Goal: Information Seeking & Learning: Learn about a topic

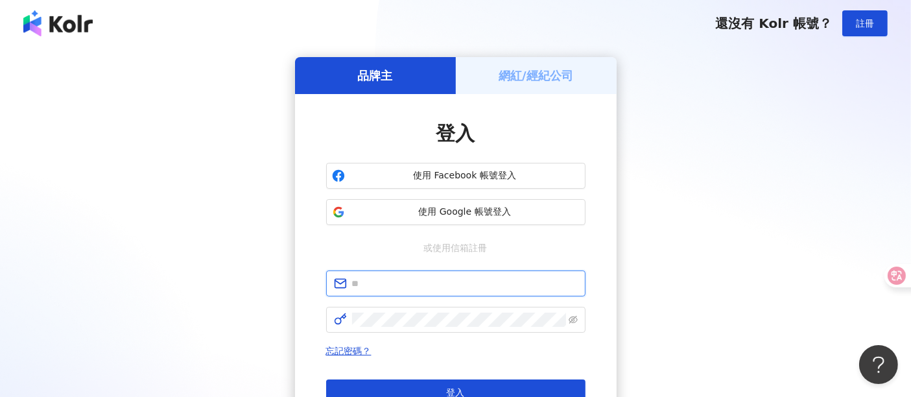
click at [406, 283] on input "text" at bounding box center [465, 283] width 226 height 14
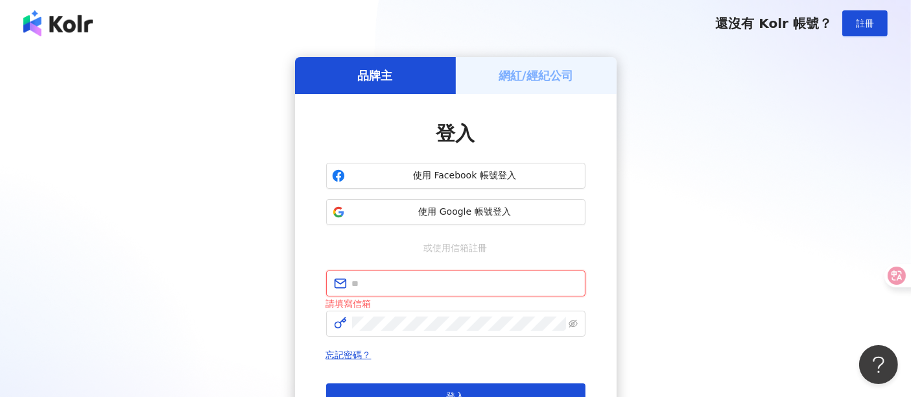
type input "**********"
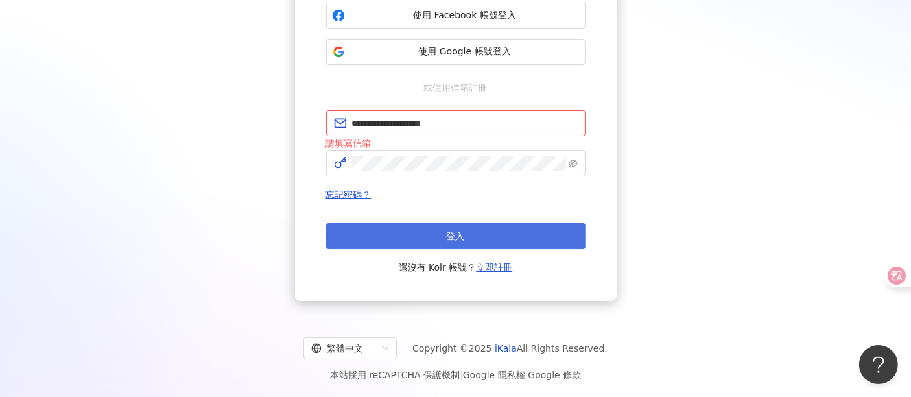
click at [476, 238] on button "登入" at bounding box center [455, 236] width 259 height 26
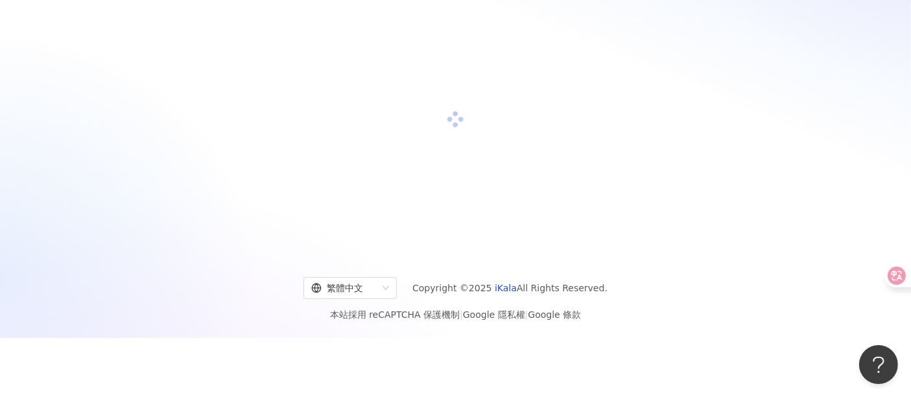
scroll to position [156, 0]
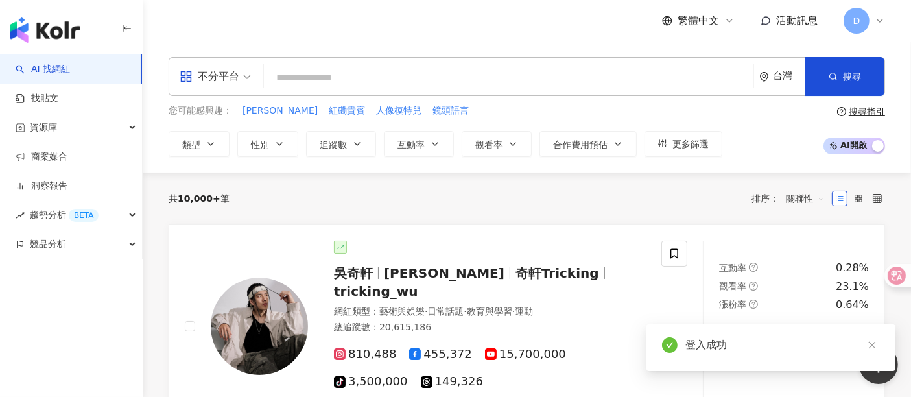
click at [169, 37] on div "繁體中文 活動訊息 D" at bounding box center [526, 20] width 716 height 41
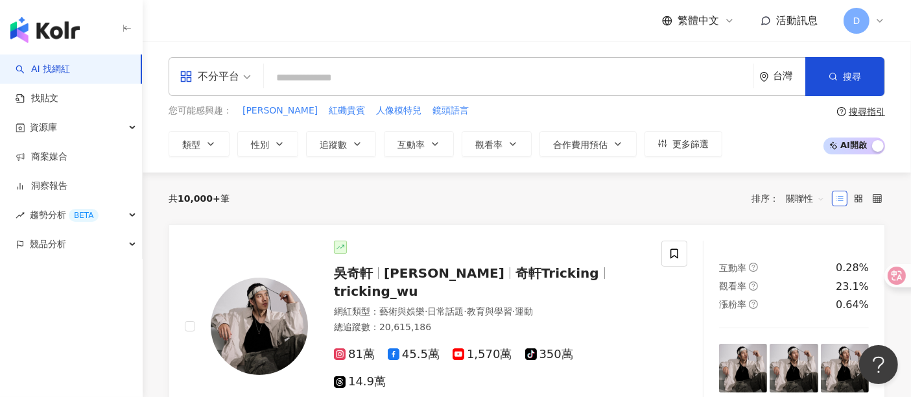
click at [322, 75] on input "search" at bounding box center [508, 77] width 479 height 25
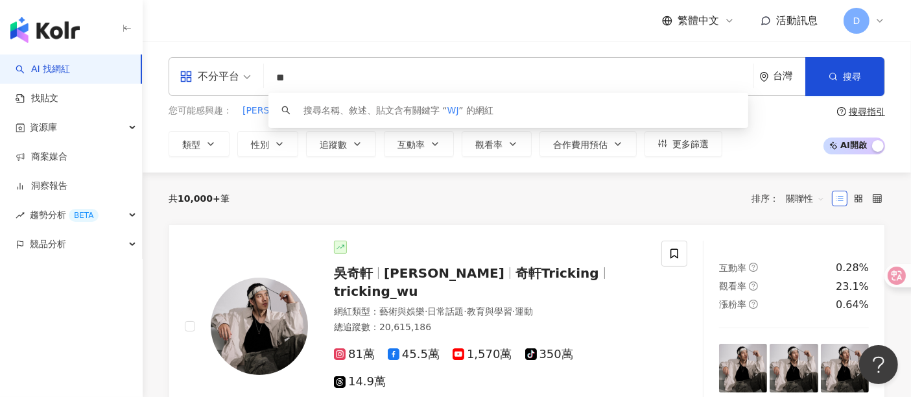
type input "*"
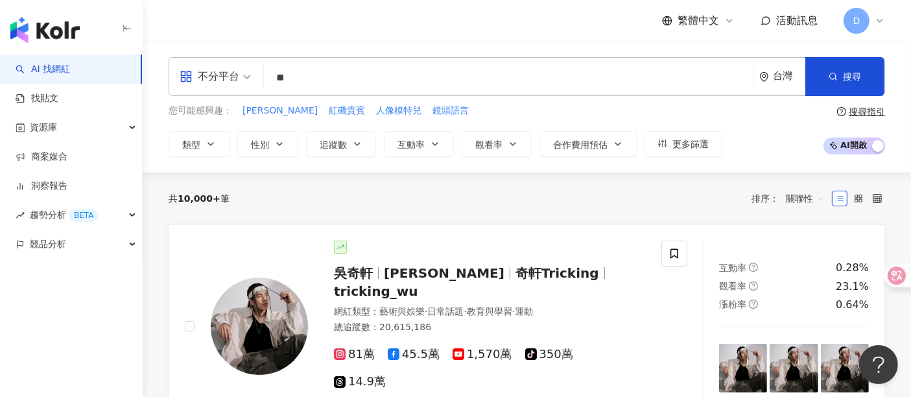
type input "*"
type input "******"
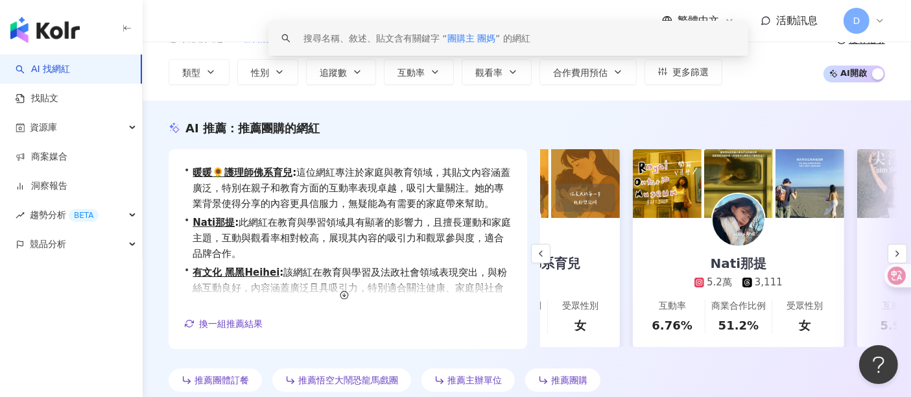
scroll to position [0, 131]
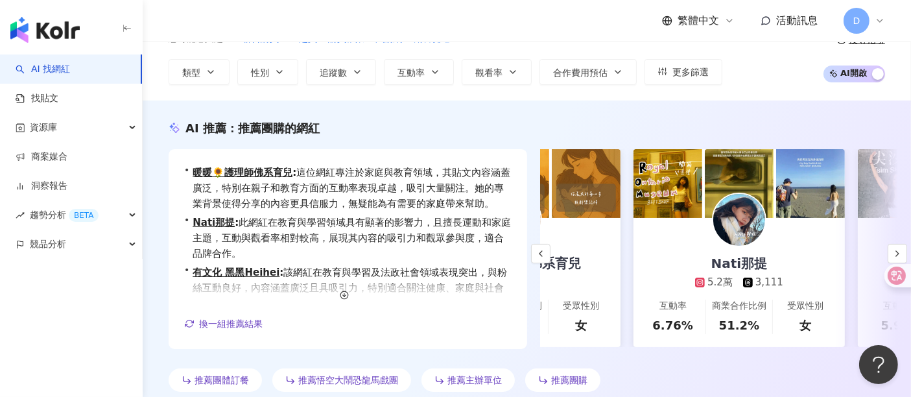
click at [737, 267] on div "Nati那提" at bounding box center [739, 263] width 82 height 18
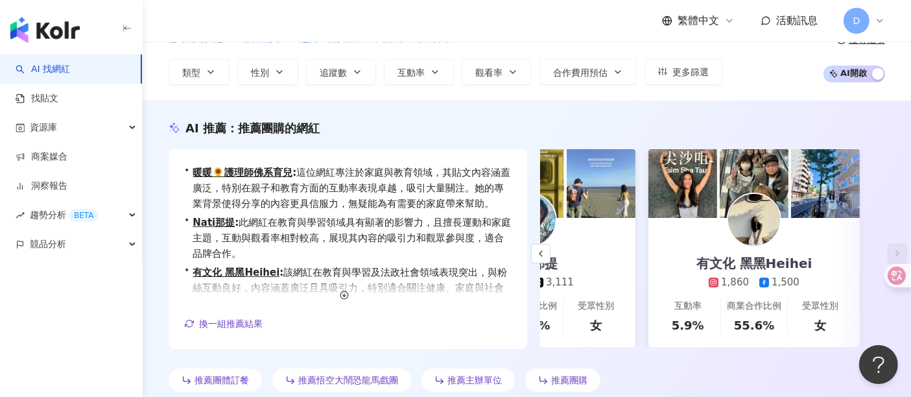
scroll to position [360, 0]
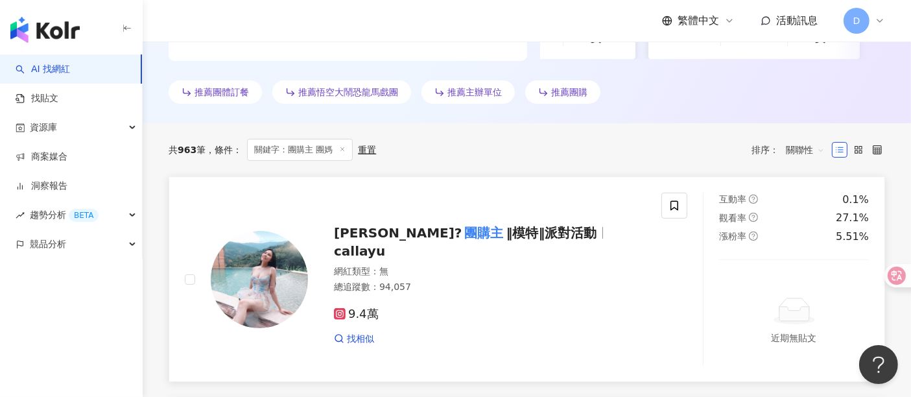
click at [506, 237] on span "‖模特‖派對活動" at bounding box center [551, 233] width 91 height 16
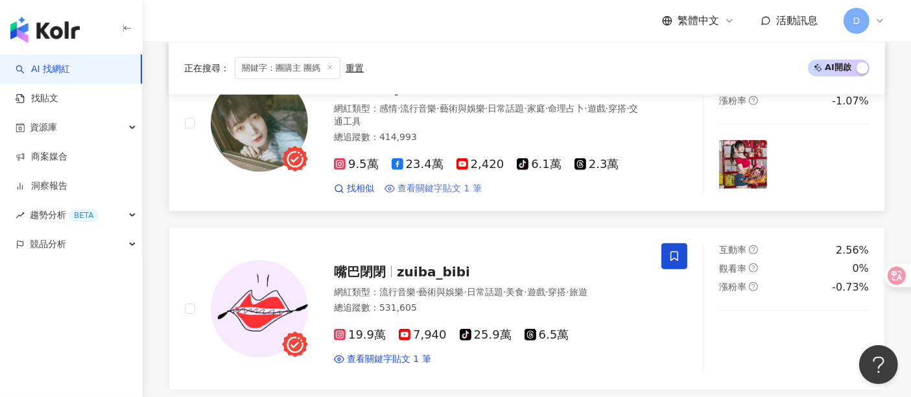
scroll to position [575, 0]
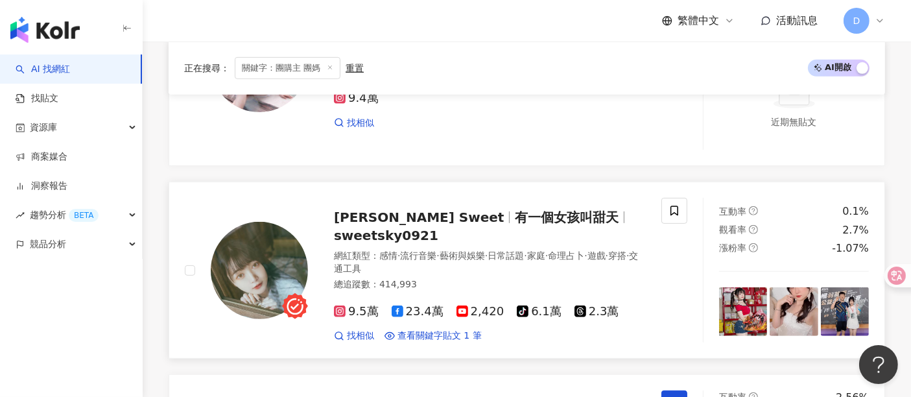
click at [515, 215] on span "有一個女孩叫甜天" at bounding box center [567, 217] width 104 height 16
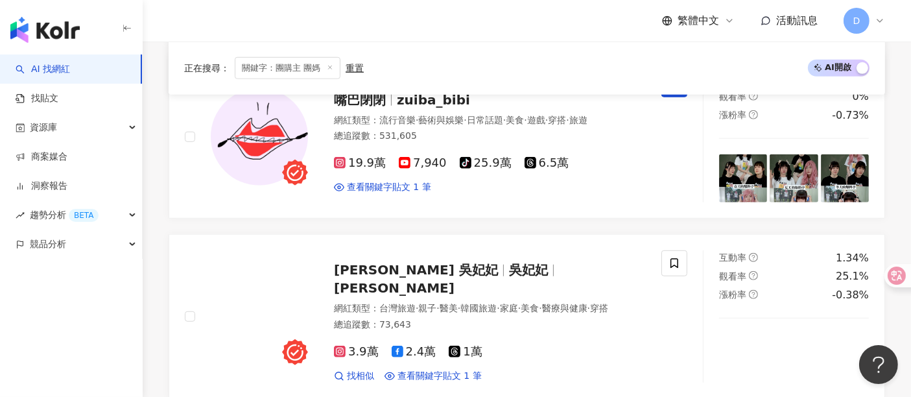
scroll to position [936, 0]
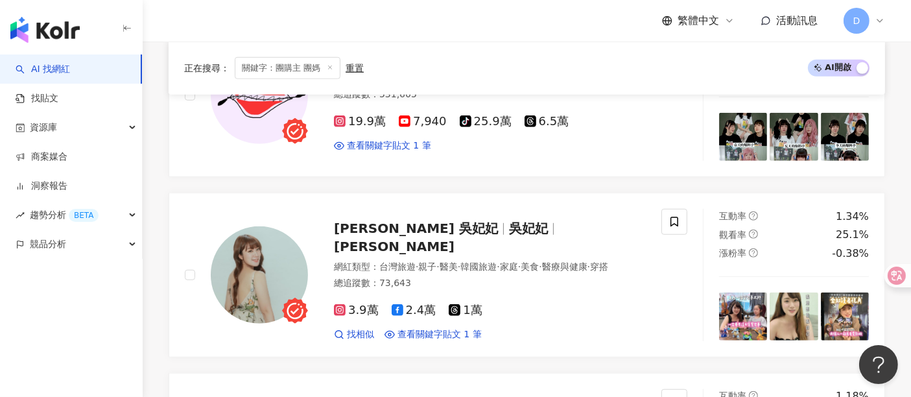
click at [439, 261] on span "·" at bounding box center [437, 266] width 3 height 10
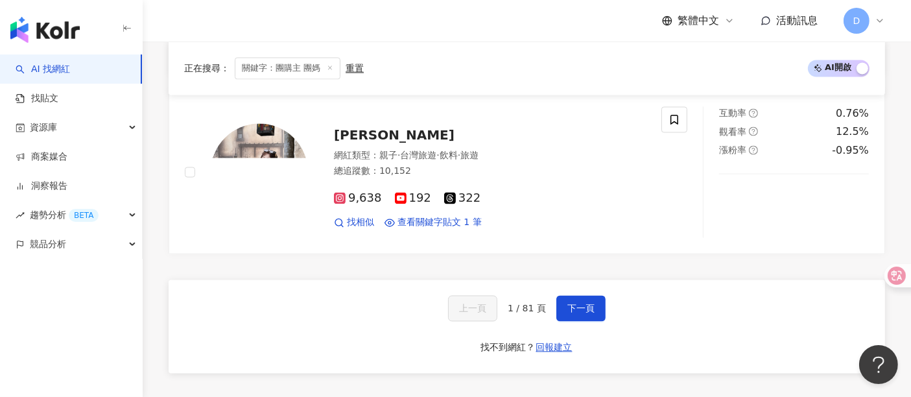
scroll to position [2520, 0]
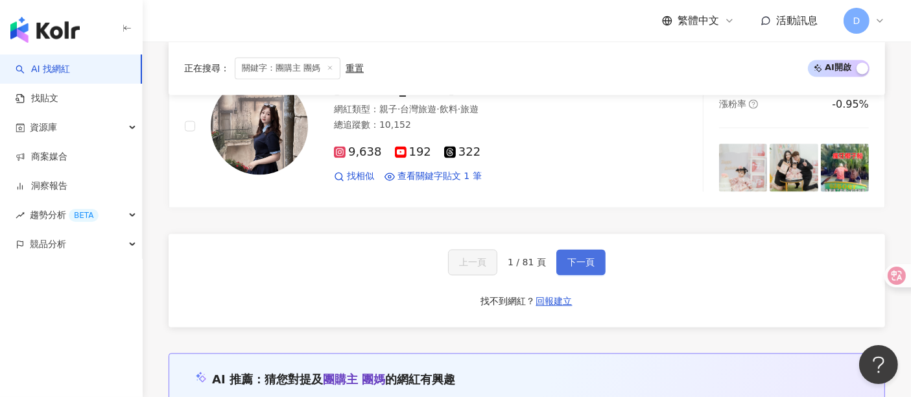
click at [581, 257] on span "下一頁" at bounding box center [580, 262] width 27 height 10
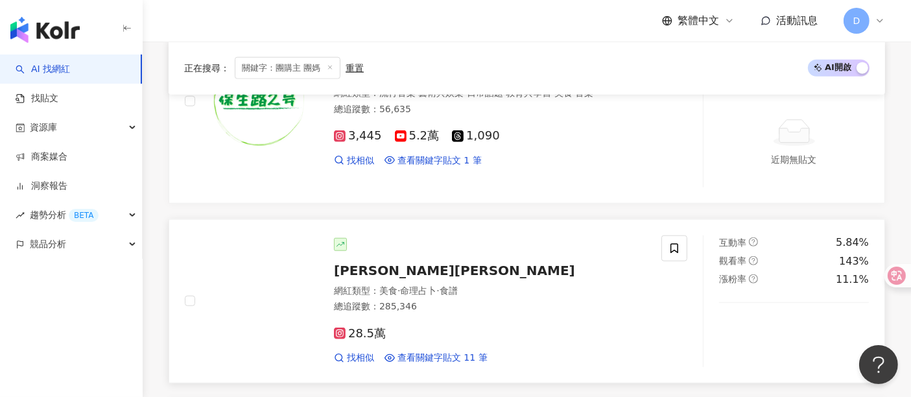
scroll to position [1519, 0]
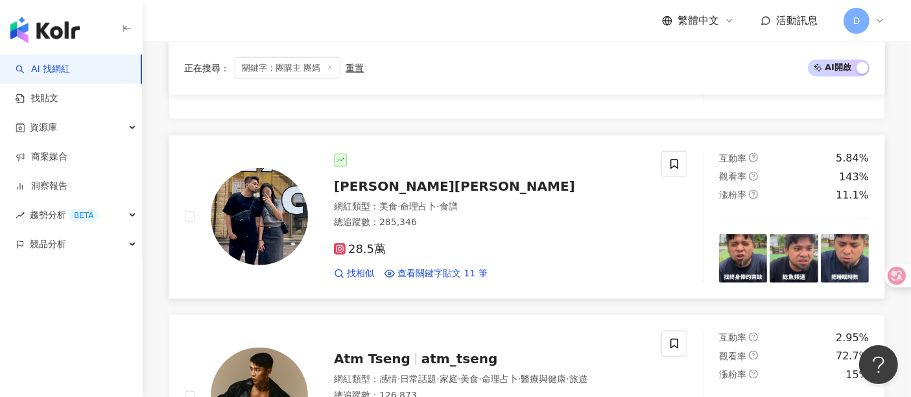
click at [385, 187] on span "[PERSON_NAME][PERSON_NAME]" at bounding box center [454, 186] width 241 height 16
